Goal: Use online tool/utility: Use online tool/utility

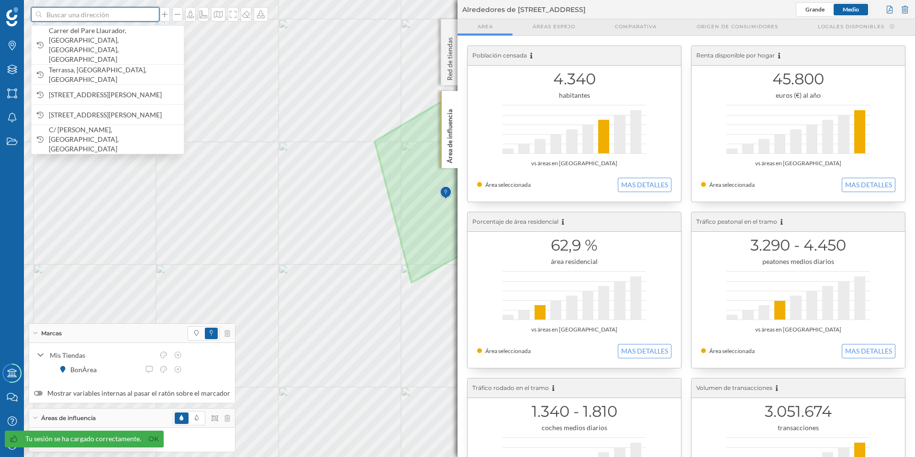
click at [99, 13] on input at bounding box center [95, 14] width 107 height 14
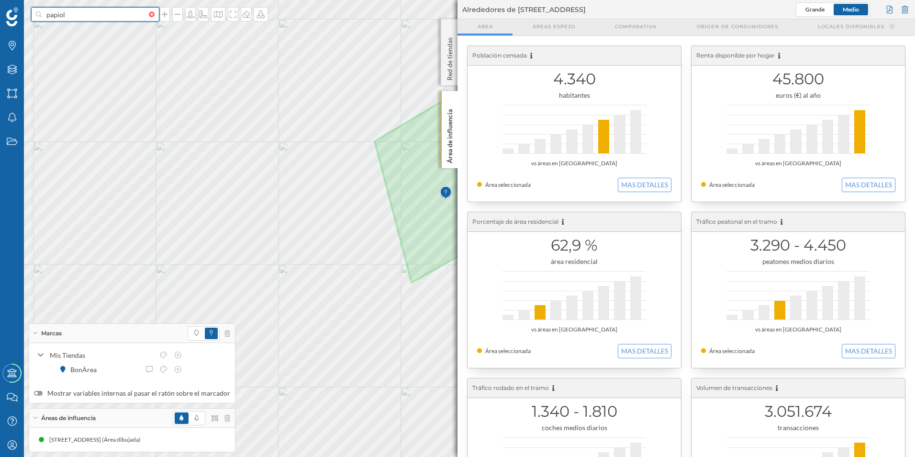
type input "papiol"
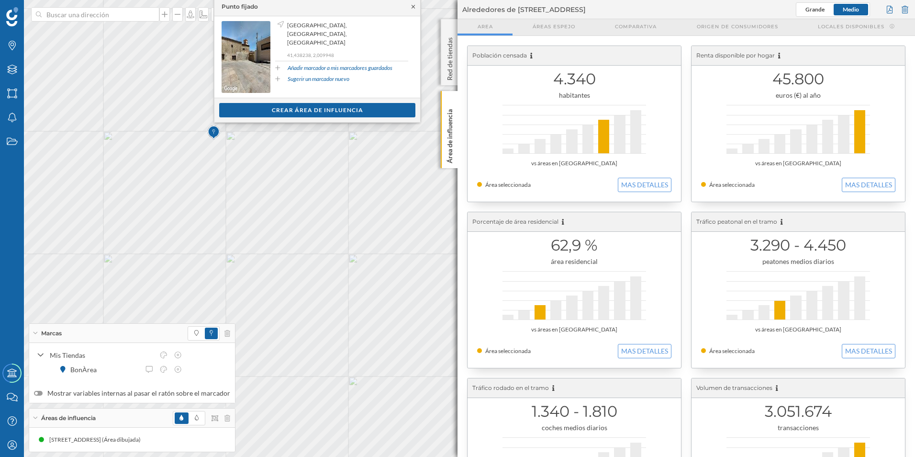
click at [413, 6] on icon at bounding box center [413, 6] width 3 height 3
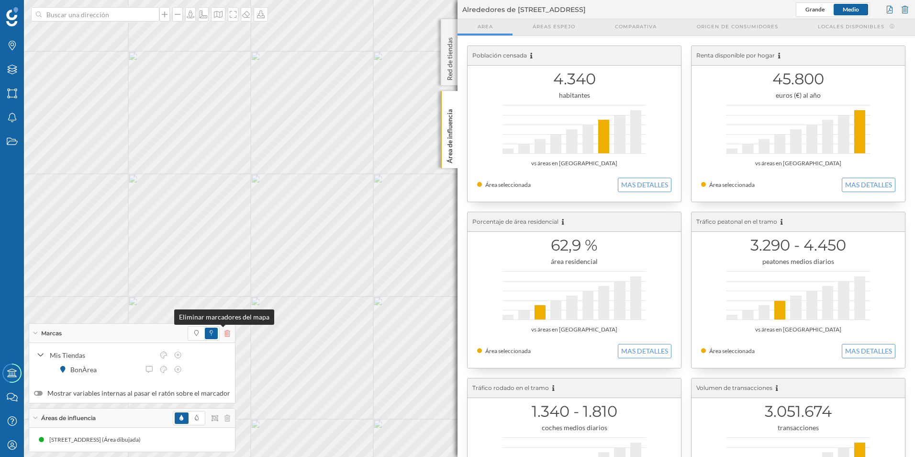
click at [225, 333] on icon at bounding box center [228, 333] width 6 height 7
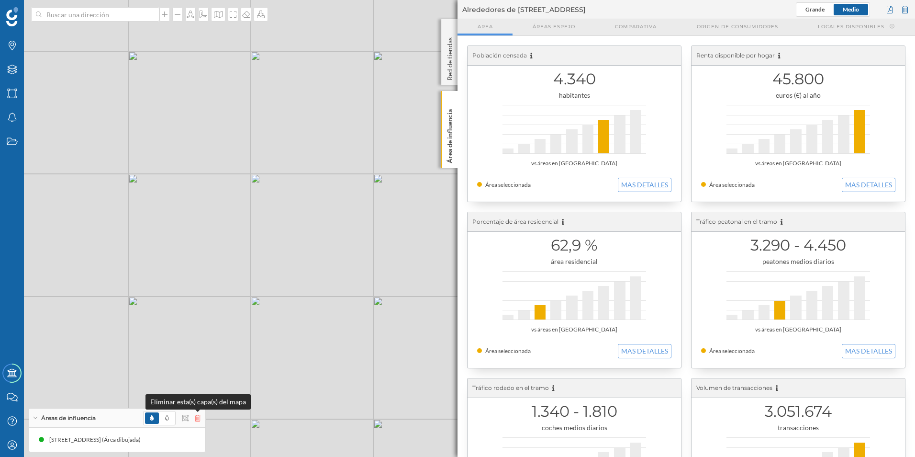
click at [197, 417] on icon at bounding box center [198, 418] width 6 height 7
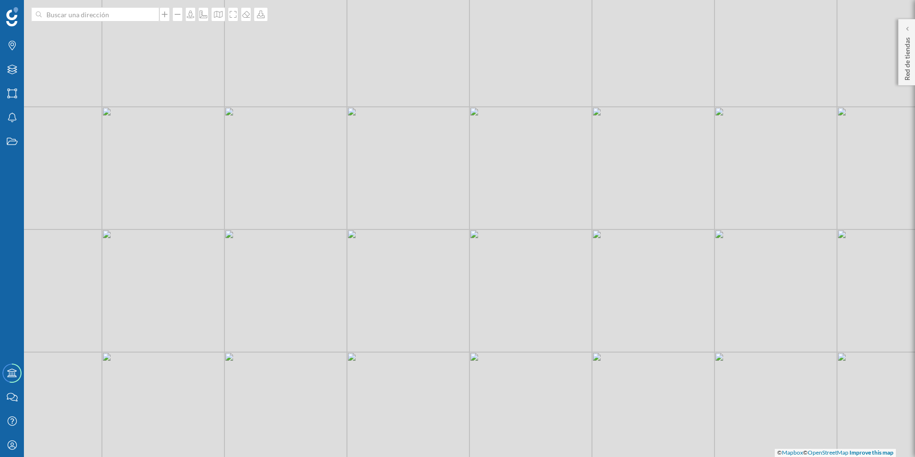
drag, startPoint x: 253, startPoint y: 234, endPoint x: 343, endPoint y: 280, distance: 100.6
click at [343, 280] on div "© Mapbox © OpenStreetMap Improve this map" at bounding box center [457, 228] width 915 height 457
drag, startPoint x: 432, startPoint y: 332, endPoint x: 416, endPoint y: 212, distance: 121.3
click at [416, 212] on div "© Mapbox © OpenStreetMap Improve this map" at bounding box center [457, 228] width 915 height 457
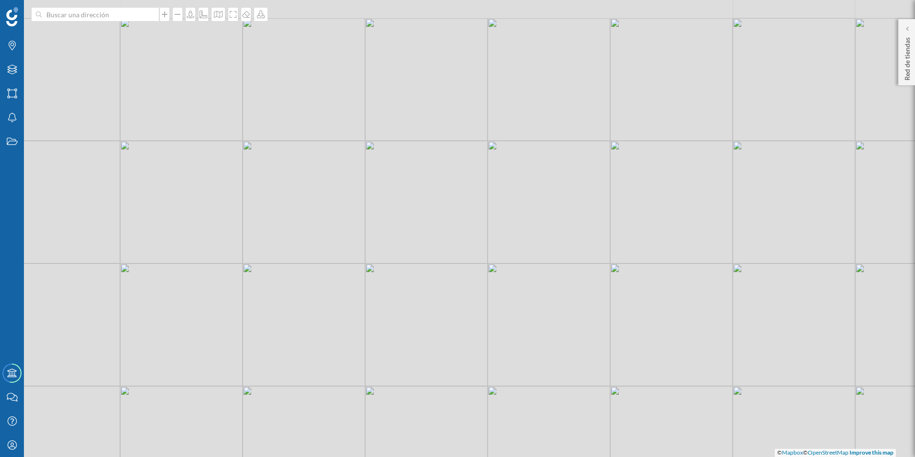
drag, startPoint x: 394, startPoint y: 176, endPoint x: 416, endPoint y: 361, distance: 186.6
click at [416, 361] on div "© Mapbox © OpenStreetMap Improve this map" at bounding box center [457, 228] width 915 height 457
click at [13, 50] on icon "Marcas" at bounding box center [12, 46] width 12 height 10
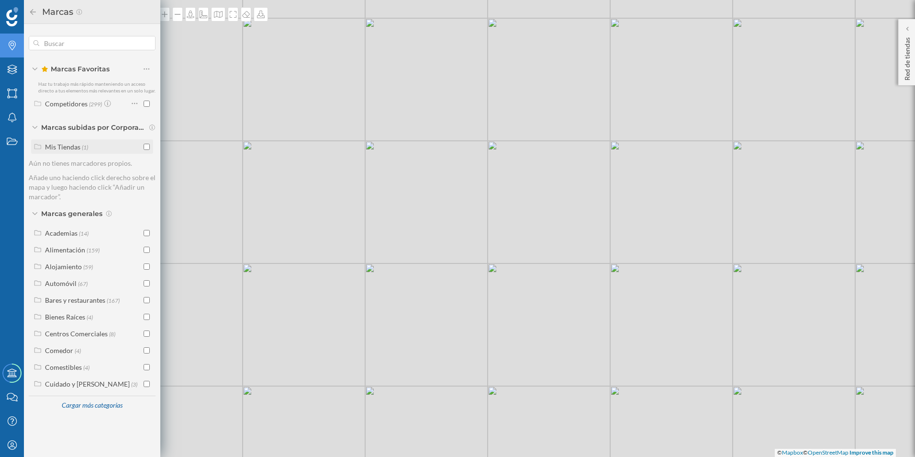
click at [104, 148] on div "Mis Tiendas (1)" at bounding box center [93, 147] width 96 height 10
click at [147, 163] on input "checkbox" at bounding box center [147, 163] width 6 height 6
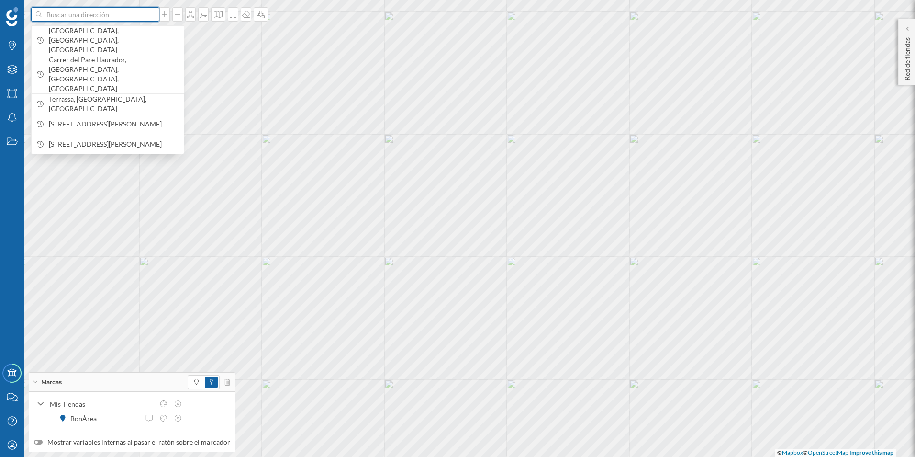
click at [125, 15] on input at bounding box center [95, 14] width 107 height 14
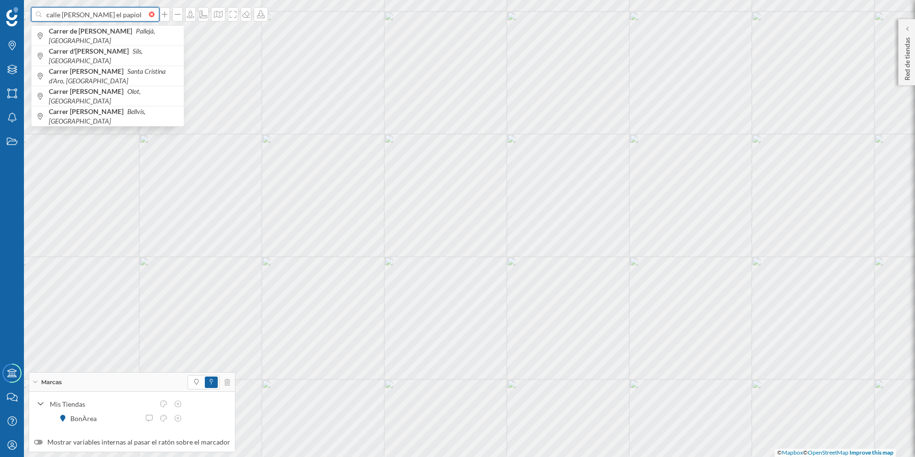
type input "calle [PERSON_NAME] el papiol"
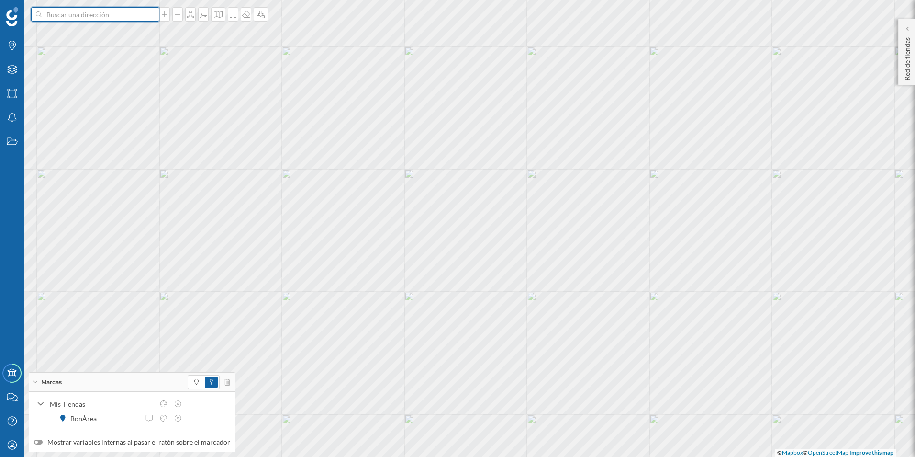
click at [86, 15] on input at bounding box center [95, 14] width 107 height 14
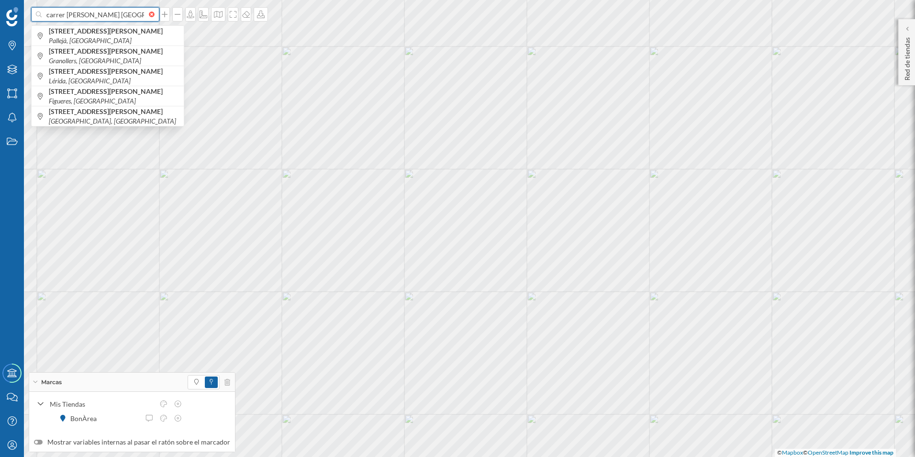
type input "carrer [PERSON_NAME] [GEOGRAPHIC_DATA]"
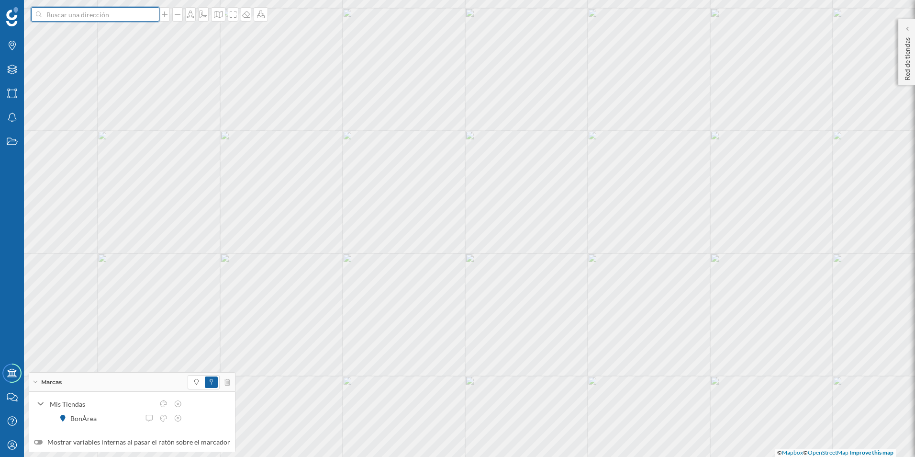
click at [123, 13] on input at bounding box center [95, 14] width 107 height 14
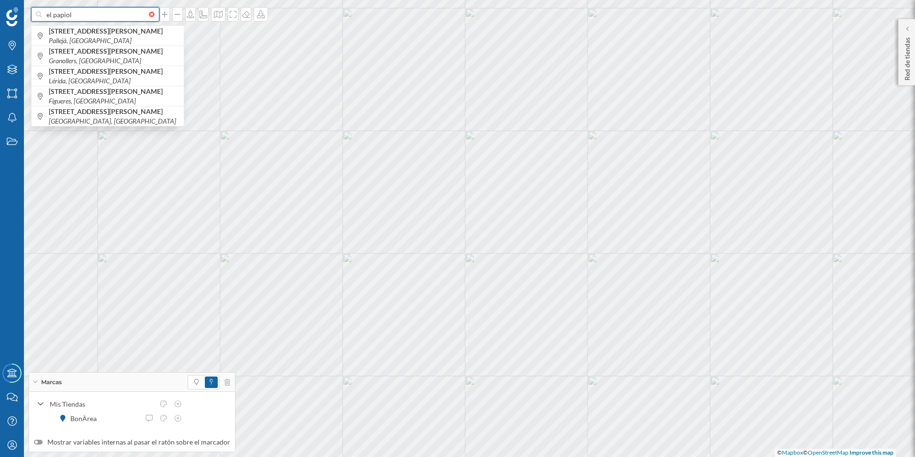
type input "el papiol"
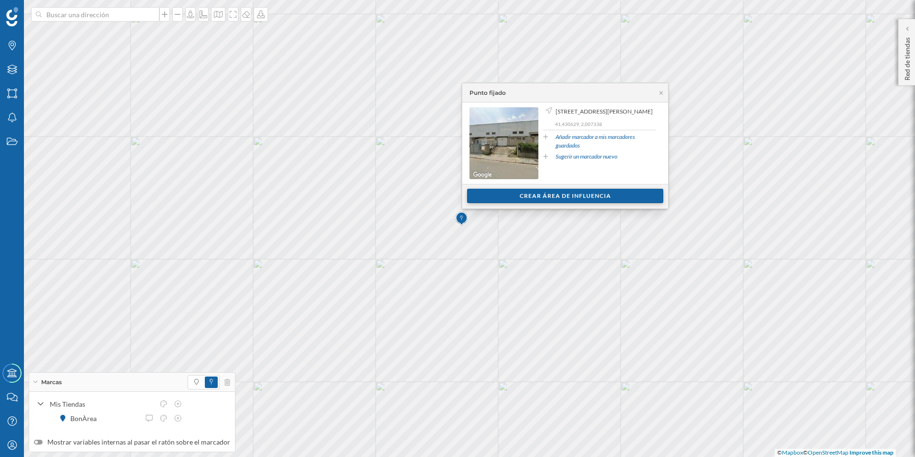
click at [567, 197] on div "Crear área de influencia" at bounding box center [565, 196] width 196 height 14
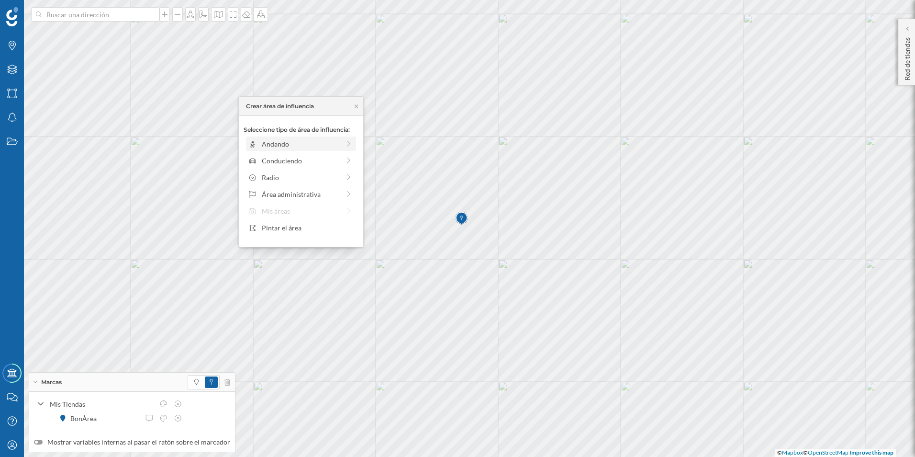
click at [294, 149] on div "Andando" at bounding box center [301, 143] width 110 height 14
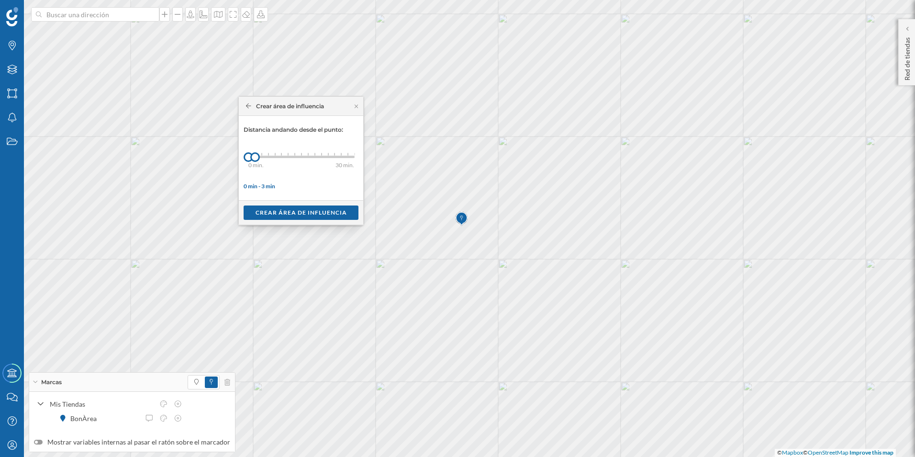
click at [299, 156] on div "0 min. 3 min. 4 min. 5 min. 6 min. 7 min. 8 min. 9 min. 10 min. 11 min. 12 min.…" at bounding box center [301, 157] width 106 height 2
click at [309, 206] on div "Crear área de influencia" at bounding box center [301, 212] width 115 height 14
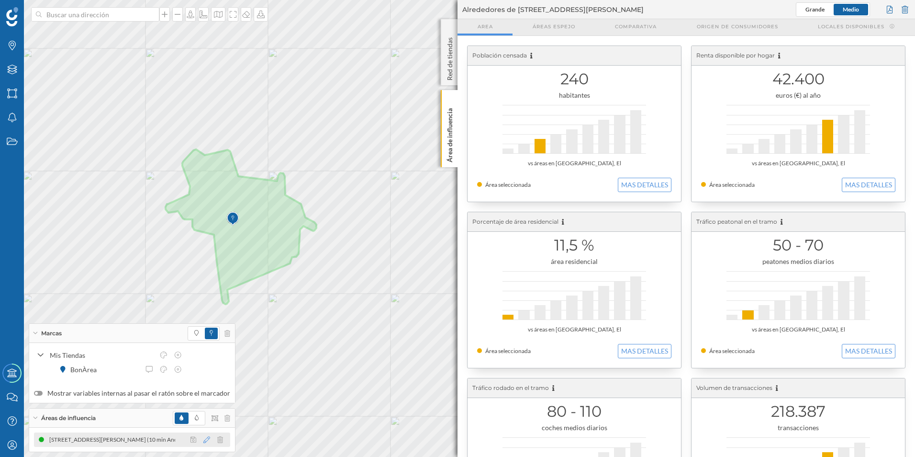
click at [203, 439] on icon at bounding box center [206, 439] width 7 height 7
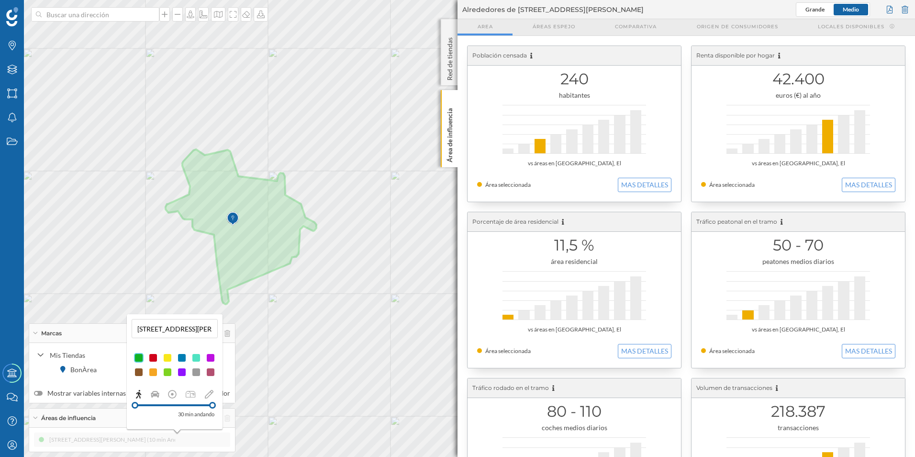
drag, startPoint x: 175, startPoint y: 405, endPoint x: 213, endPoint y: 406, distance: 37.4
click at [213, 406] on div at bounding box center [212, 405] width 7 height 7
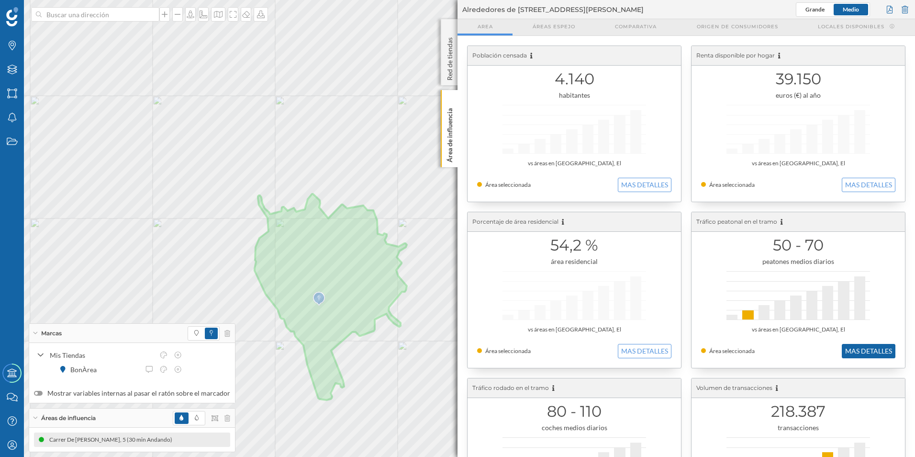
click at [874, 351] on button "MAS DETALLES" at bounding box center [869, 351] width 54 height 14
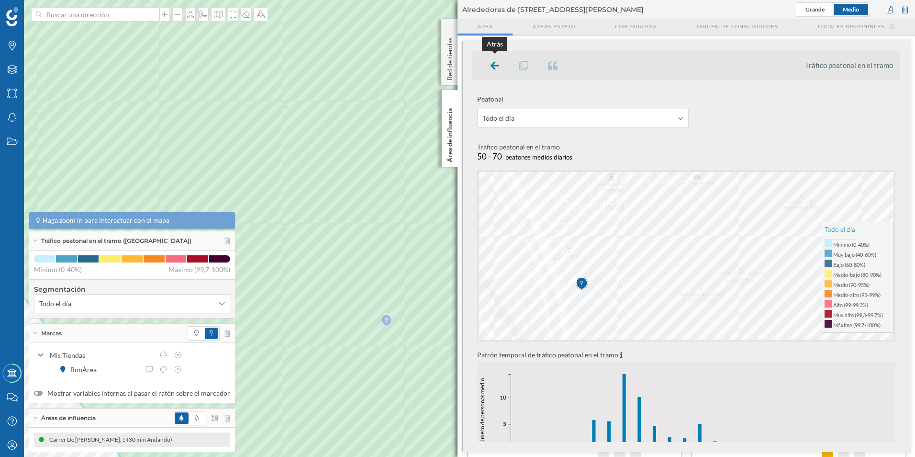
click at [492, 64] on icon at bounding box center [495, 65] width 9 height 8
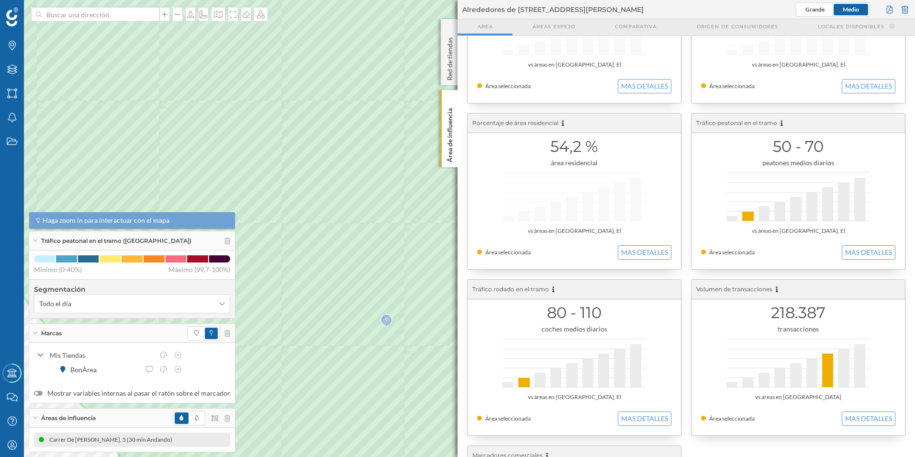
scroll to position [144, 0]
